Goal: Transaction & Acquisition: Purchase product/service

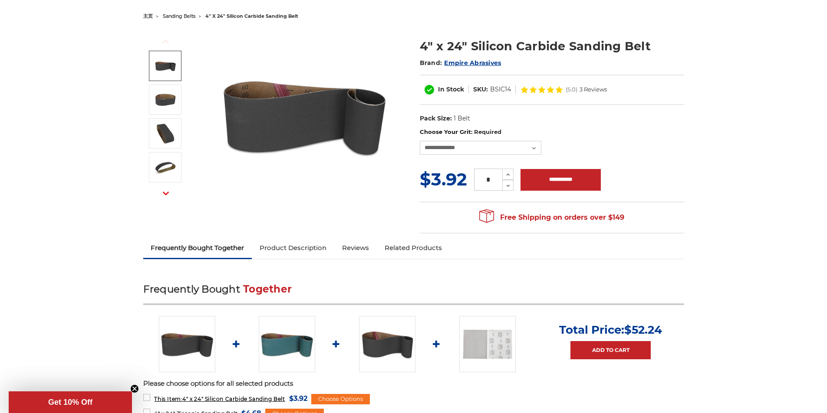
scroll to position [87, 0]
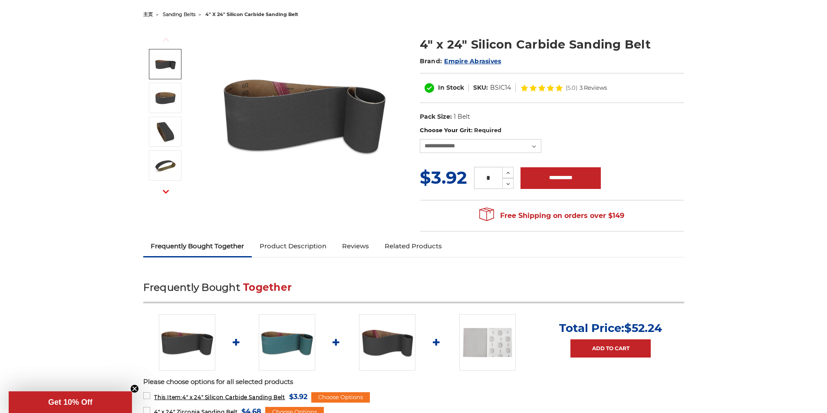
click at [212, 249] on link "Frequently Bought Together" at bounding box center [197, 246] width 109 height 19
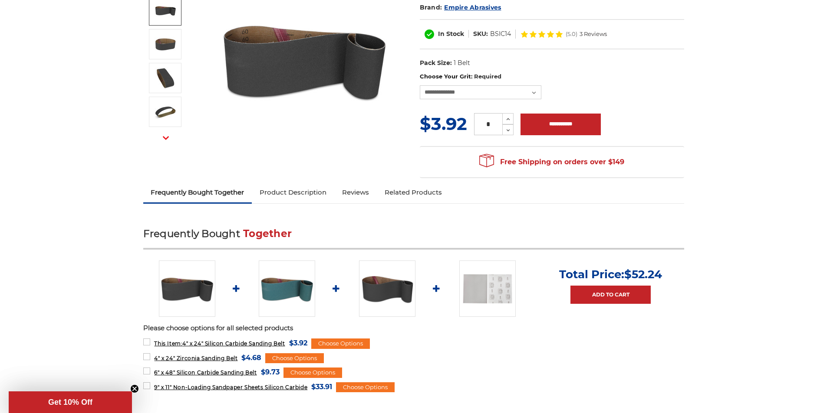
click at [282, 193] on link "Product Description" at bounding box center [293, 192] width 82 height 19
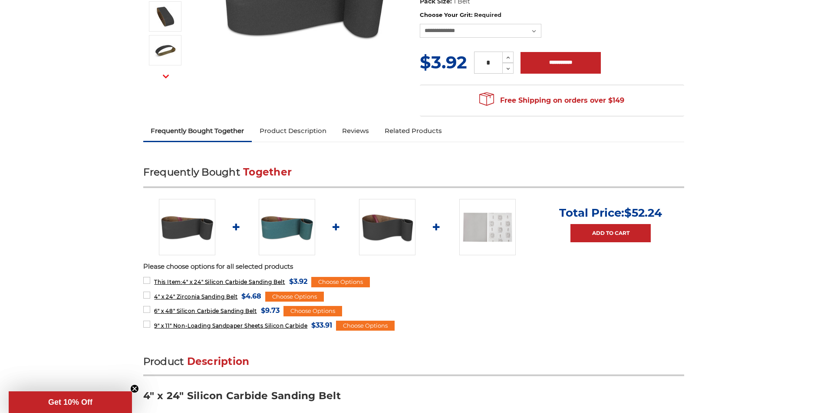
scroll to position [201, 0]
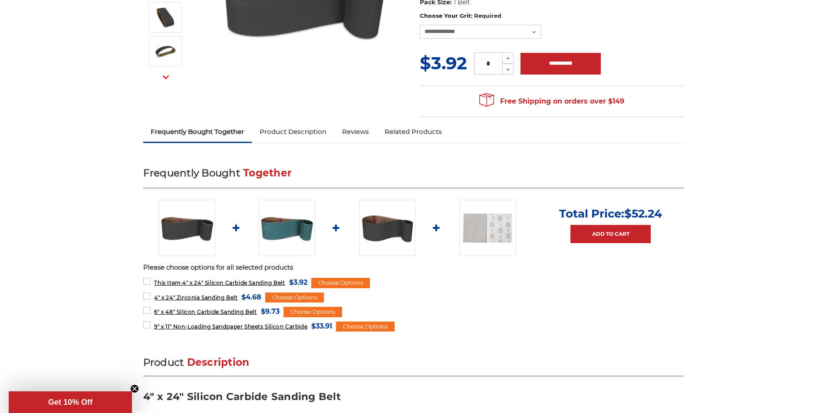
click at [220, 130] on link "Frequently Bought Together" at bounding box center [197, 131] width 109 height 19
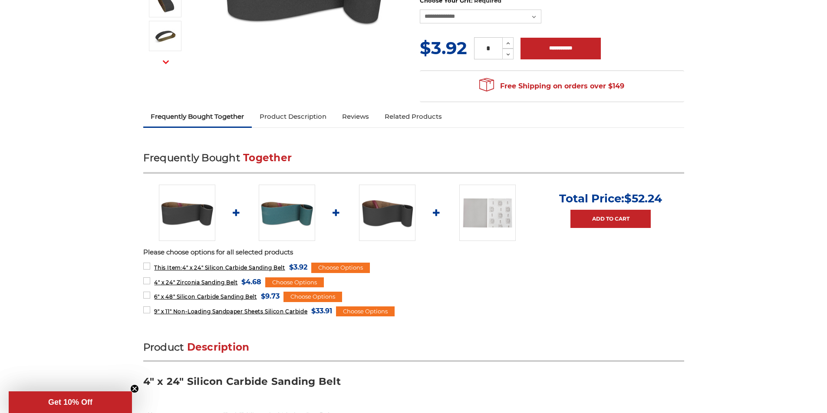
scroll to position [217, 0]
click at [626, 223] on link "Add to Cart" at bounding box center [610, 219] width 80 height 18
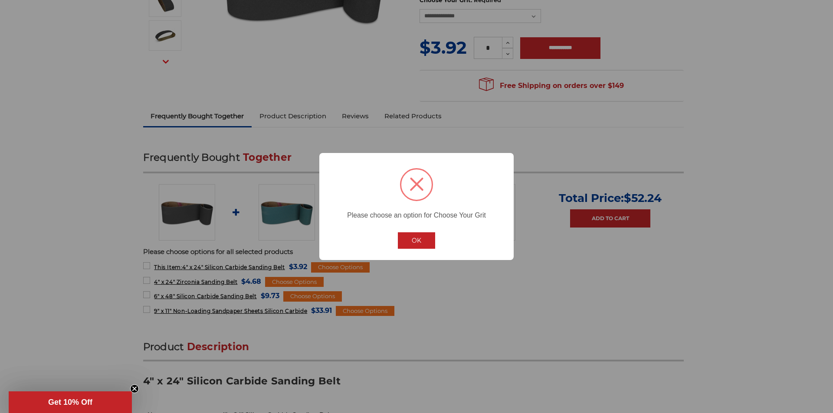
click at [426, 244] on button "OK" at bounding box center [416, 241] width 37 height 16
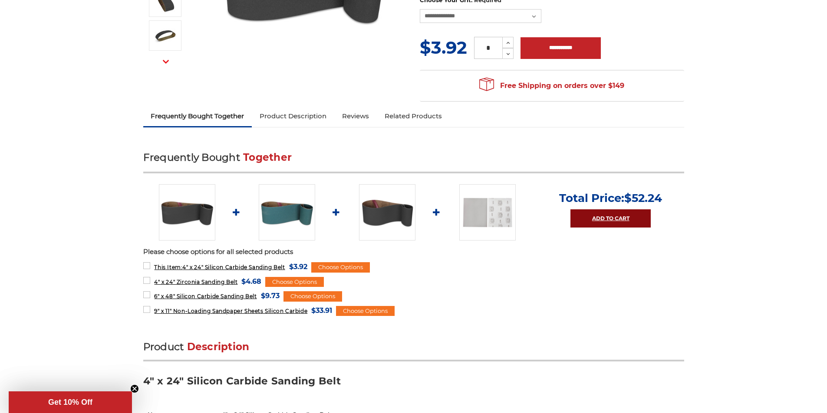
click at [626, 216] on link "Add to Cart" at bounding box center [610, 219] width 80 height 18
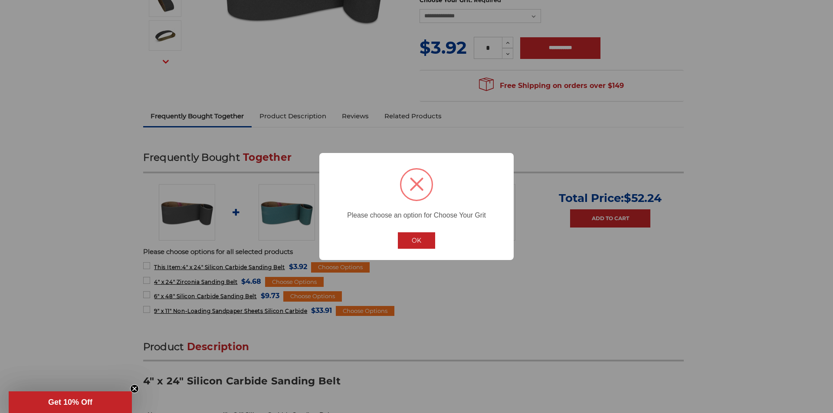
click at [406, 238] on button "OK" at bounding box center [416, 241] width 37 height 16
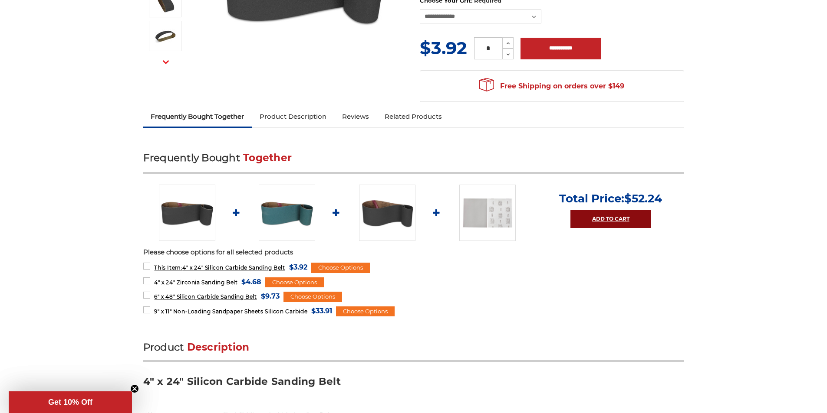
scroll to position [217, 0]
type link "Add All to Cart"
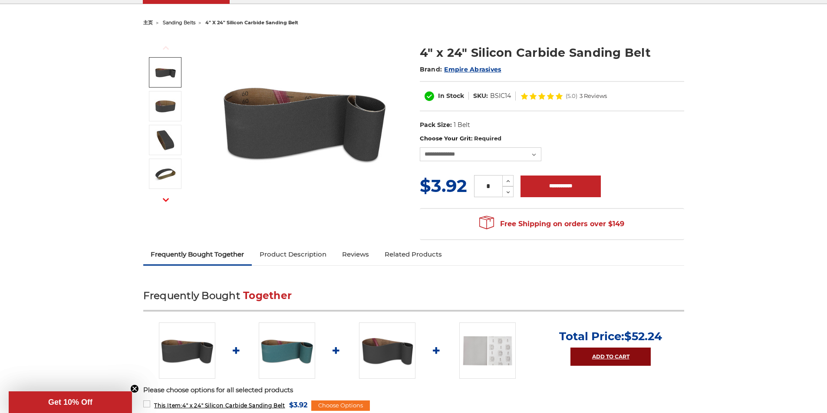
scroll to position [0, 0]
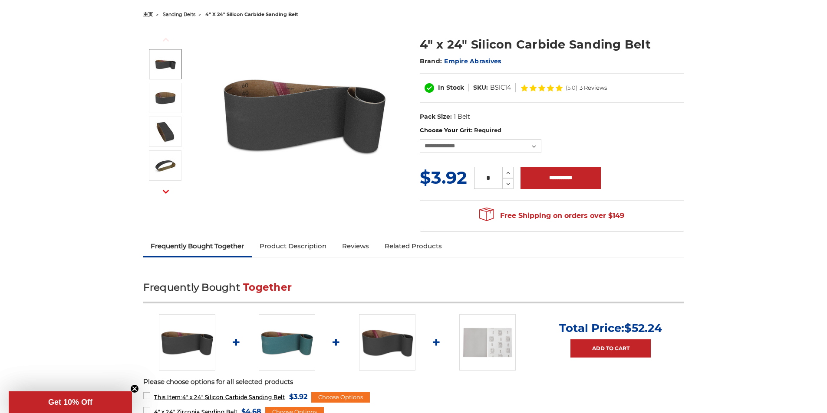
click at [309, 238] on link "Product Description" at bounding box center [293, 246] width 82 height 19
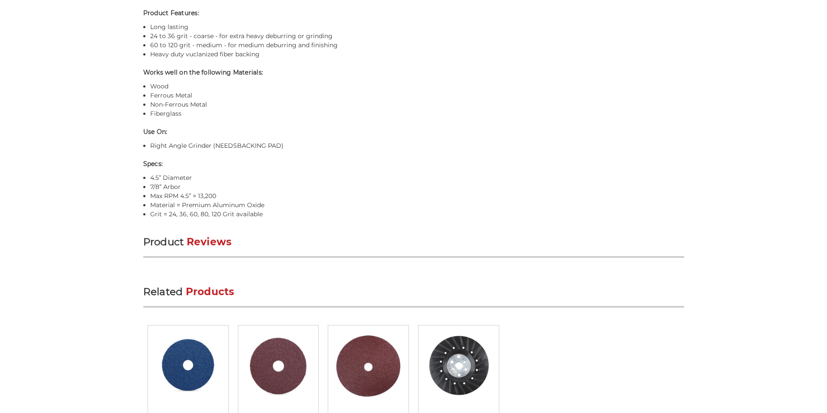
scroll to position [477, 0]
